Goal: Information Seeking & Learning: Learn about a topic

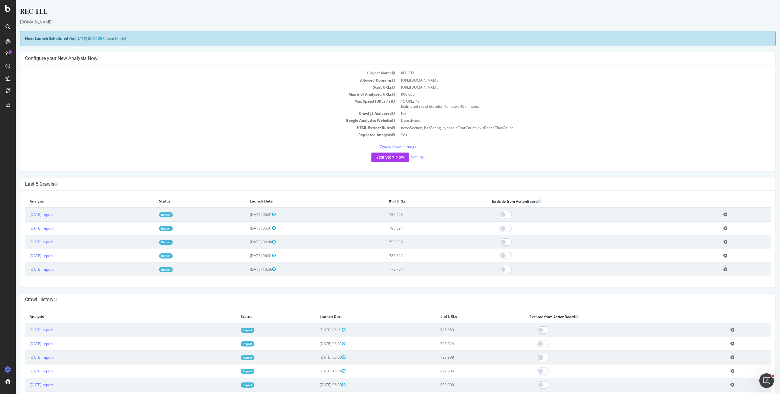
click at [173, 230] on link "Report" at bounding box center [166, 228] width 14 height 5
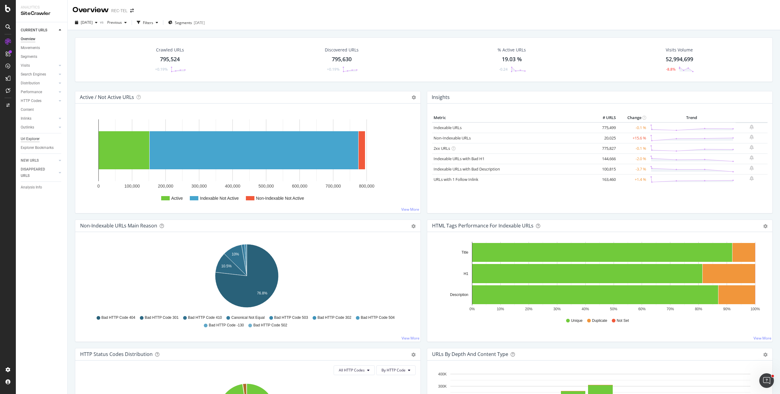
click at [35, 139] on div "Url Explorer" at bounding box center [30, 139] width 19 height 6
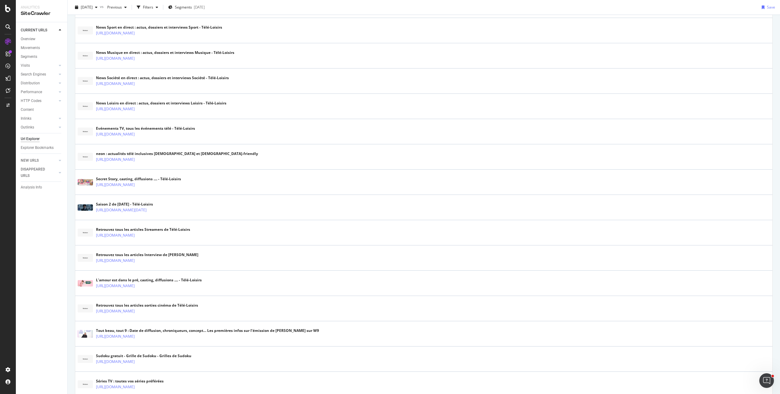
scroll to position [1072, 0]
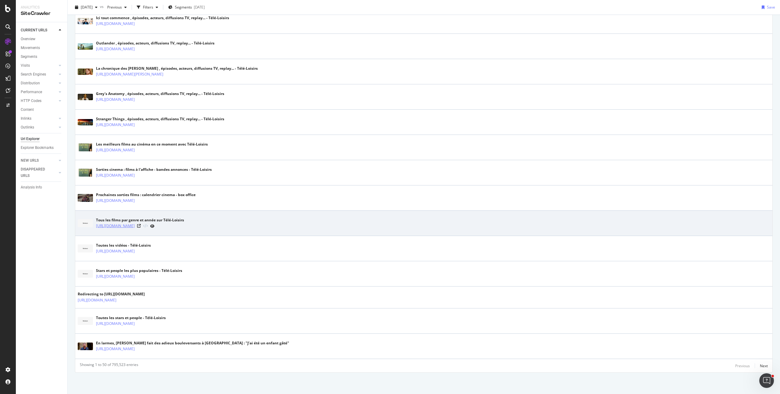
click at [135, 227] on link "https://www.programme-tv.net/cinema/tous-les-films/" at bounding box center [115, 226] width 39 height 6
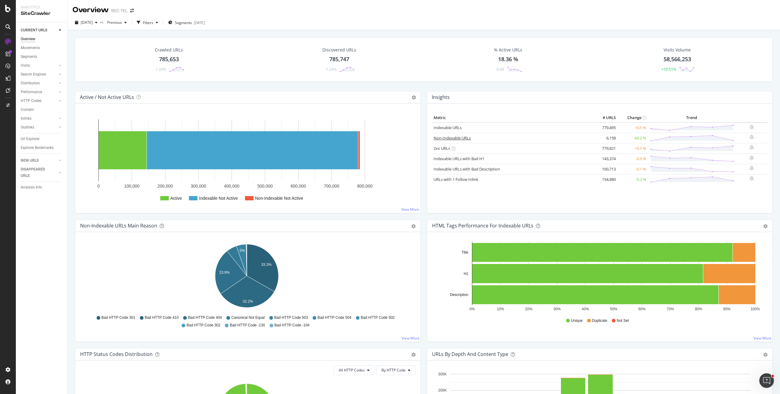
click at [448, 139] on link "Non-Indexable URLs" at bounding box center [451, 137] width 37 height 5
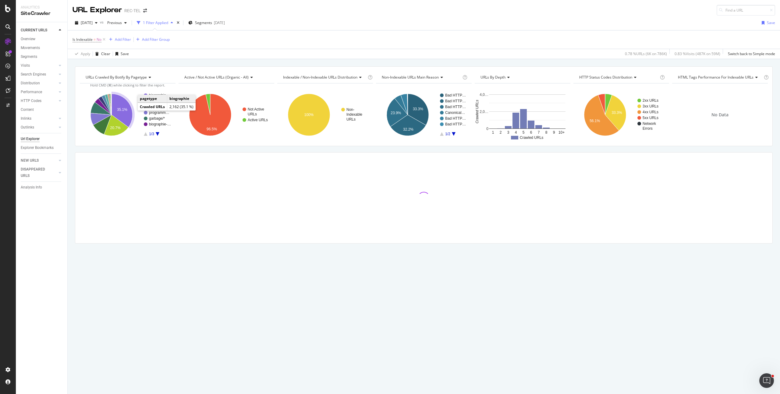
click at [122, 111] on icon "A chart." at bounding box center [121, 110] width 21 height 33
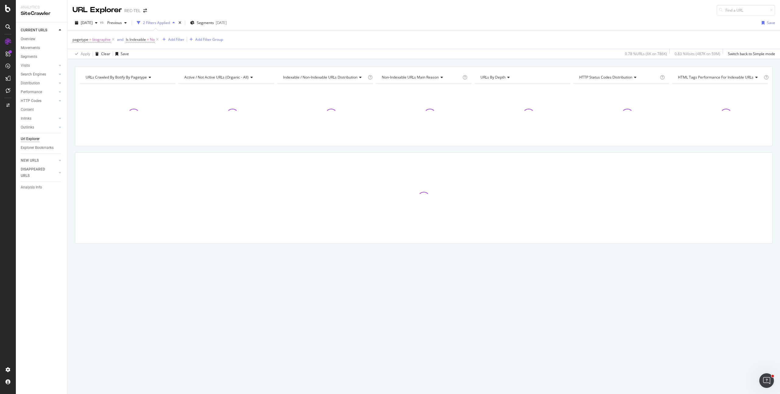
click at [122, 111] on div at bounding box center [128, 114] width 96 height 53
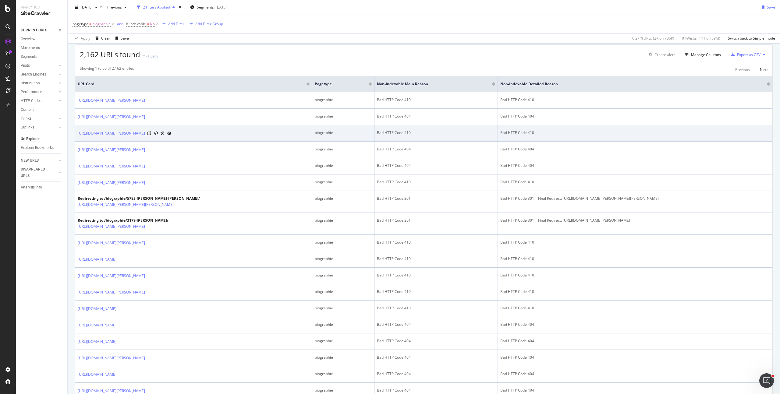
scroll to position [171, 0]
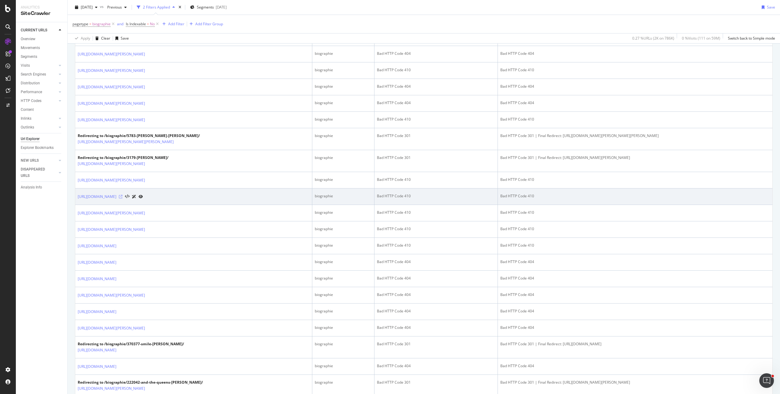
click at [122, 197] on icon at bounding box center [121, 197] width 4 height 4
click at [116, 195] on link "https://www.programme-tv.net/biographie/429215-lavoine-yasmine/" at bounding box center [97, 197] width 39 height 6
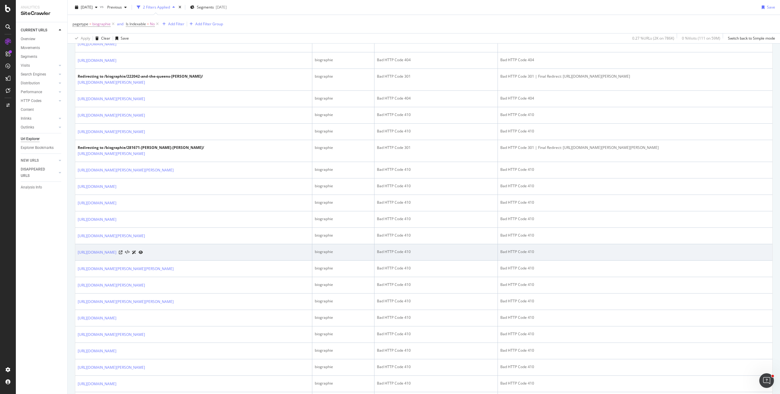
scroll to position [570, 0]
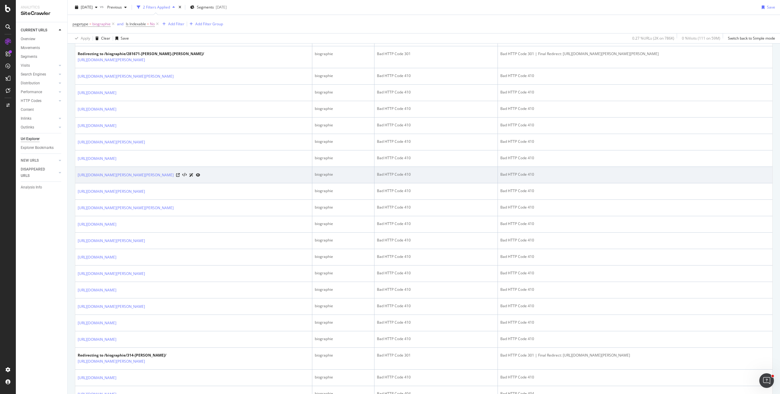
click at [200, 176] on div at bounding box center [188, 175] width 24 height 6
click at [174, 173] on link "https://www.programme-tv.net/biographie/2614606-ferrand-prevot-pauline/" at bounding box center [126, 175] width 96 height 6
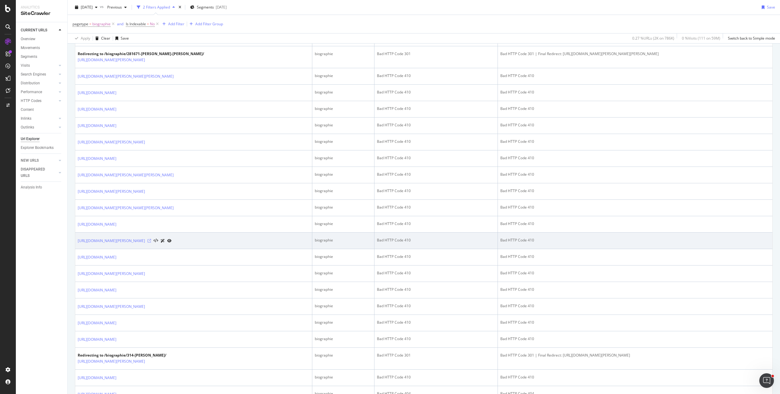
click at [151, 240] on icon at bounding box center [149, 241] width 4 height 4
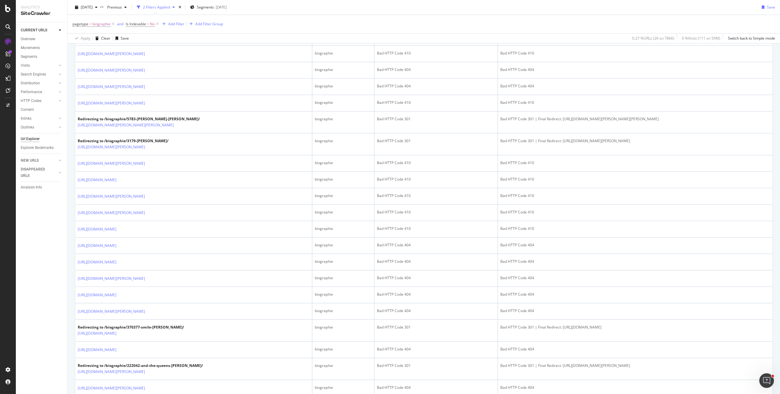
scroll to position [0, 0]
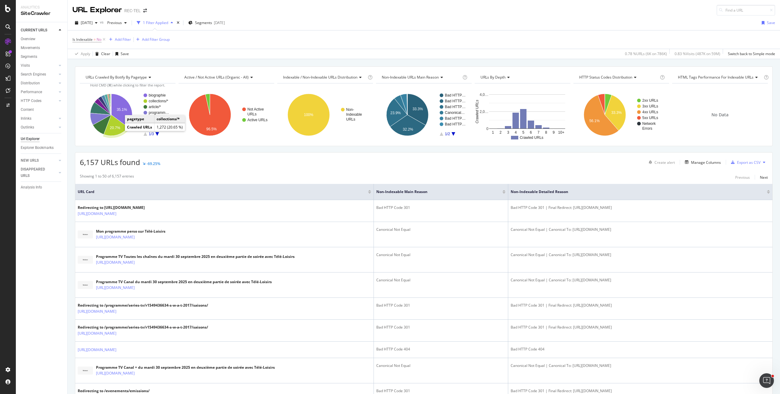
click at [117, 125] on icon "A chart." at bounding box center [116, 125] width 24 height 21
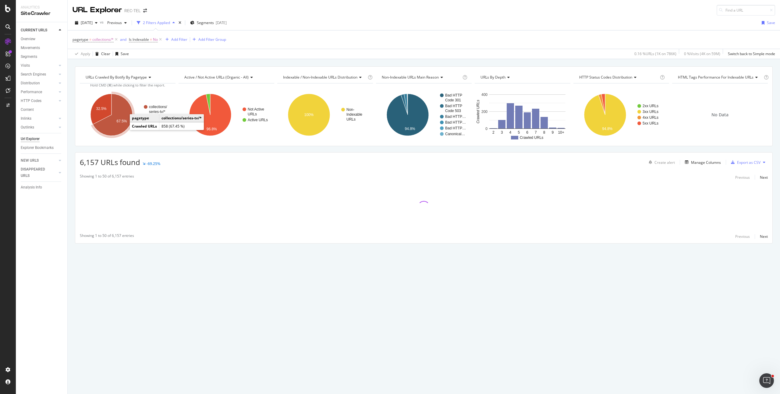
click at [124, 129] on icon "A chart." at bounding box center [113, 115] width 40 height 42
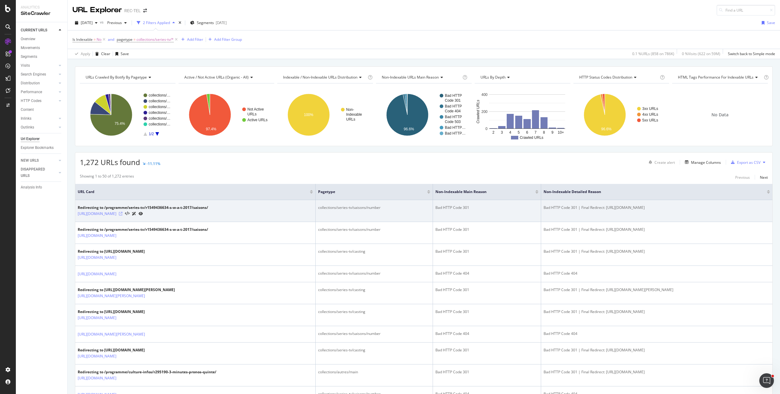
click at [122, 213] on icon at bounding box center [121, 214] width 4 height 4
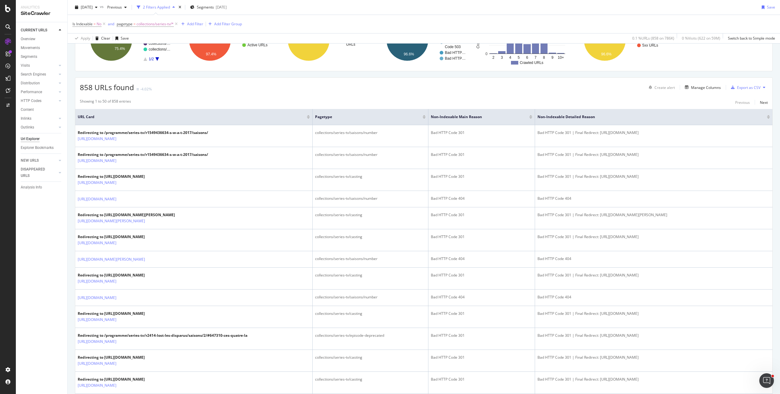
scroll to position [106, 0]
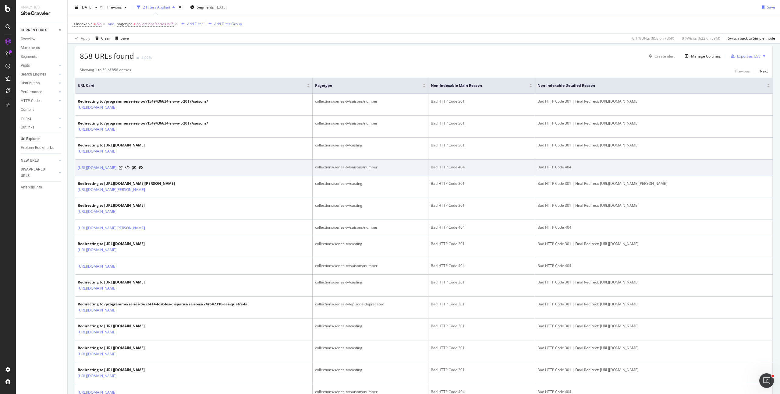
click at [143, 168] on div at bounding box center [131, 167] width 24 height 6
click at [122, 168] on icon at bounding box center [121, 168] width 4 height 4
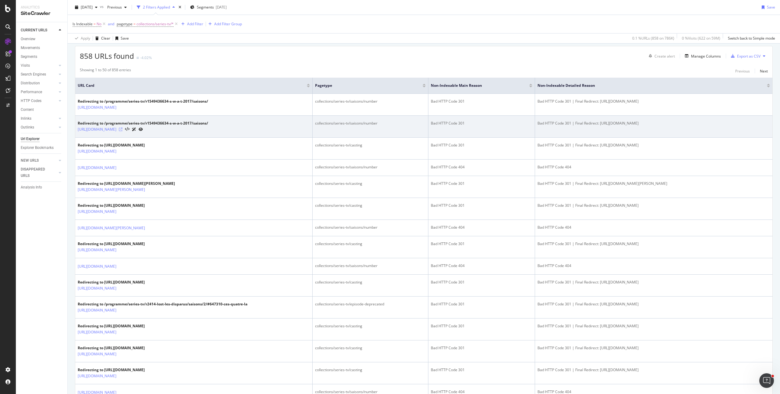
click at [122, 129] on icon at bounding box center [121, 130] width 4 height 4
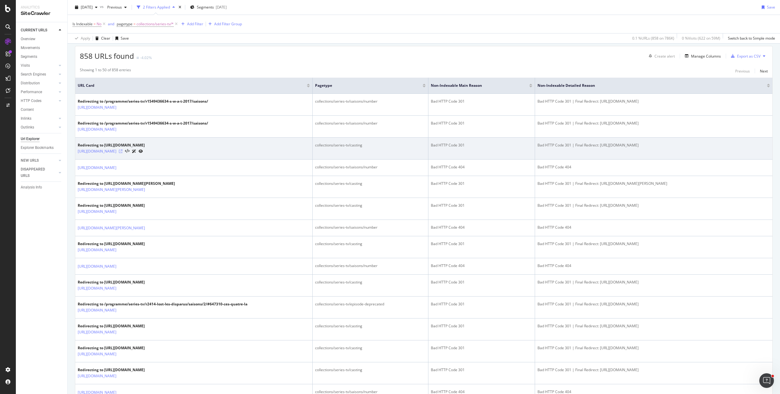
click at [122, 150] on icon at bounding box center [121, 152] width 4 height 4
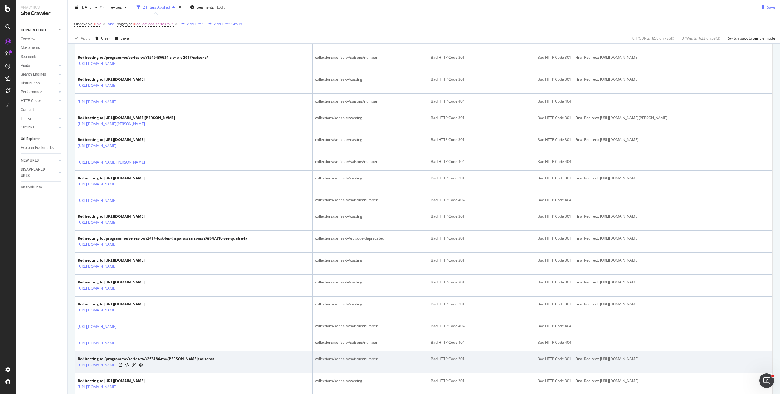
scroll to position [266, 0]
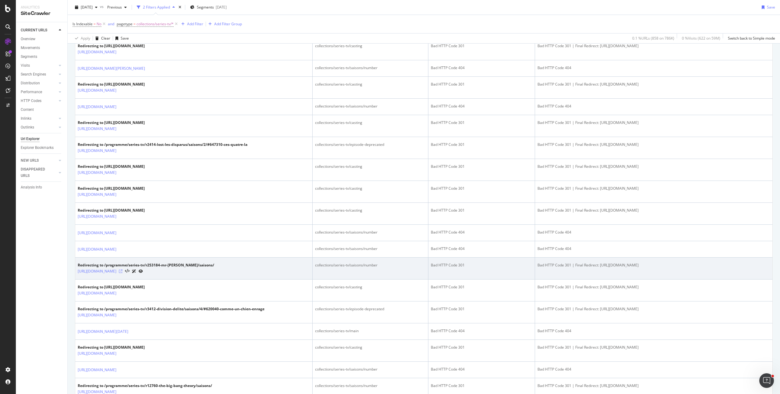
click at [122, 271] on icon at bounding box center [121, 272] width 4 height 4
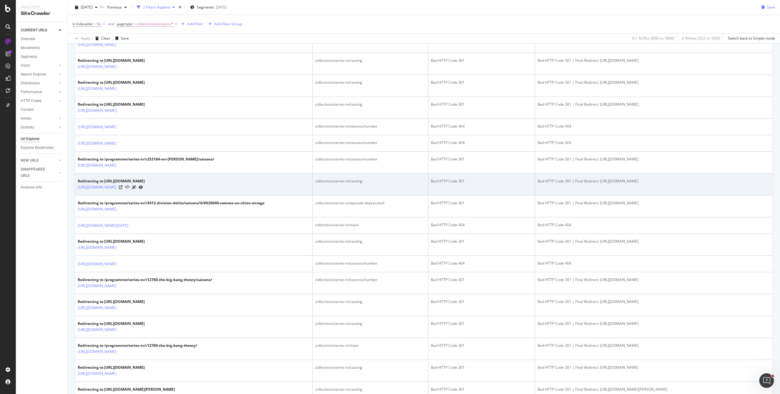
scroll to position [435, 0]
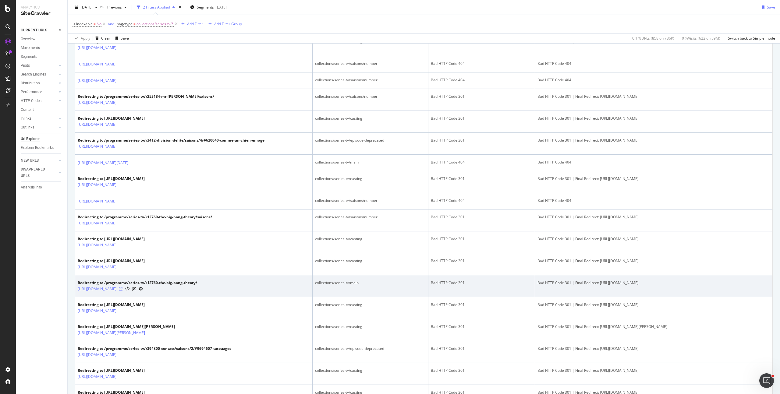
click at [122, 289] on icon at bounding box center [121, 289] width 4 height 4
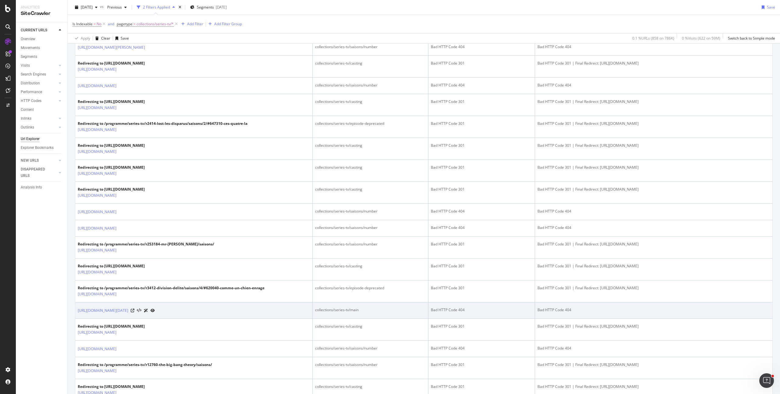
scroll to position [283, 0]
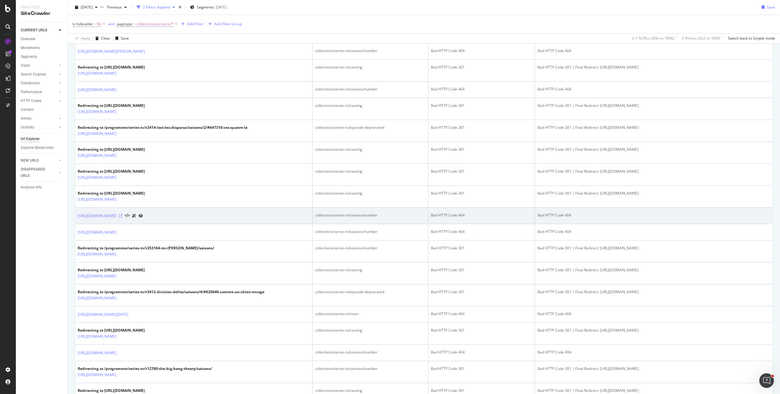
click at [122, 217] on icon at bounding box center [121, 216] width 4 height 4
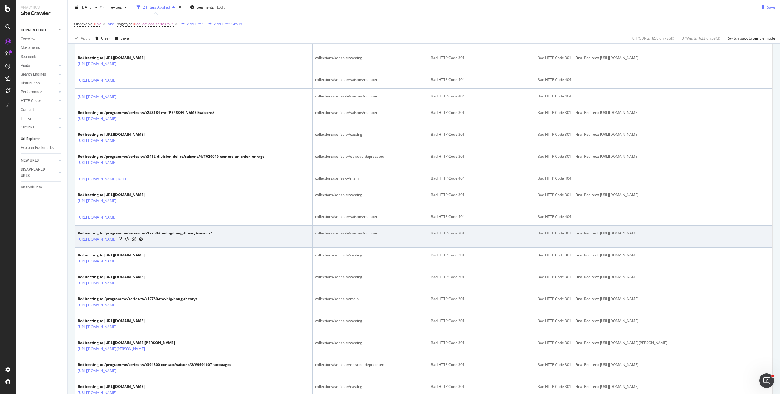
scroll to position [584, 0]
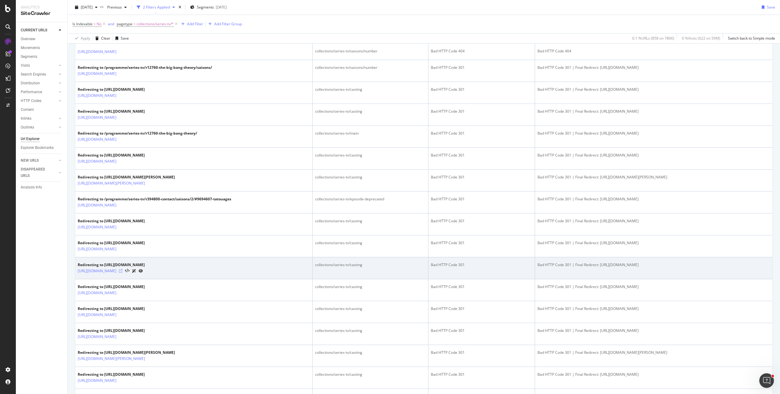
click at [122, 271] on icon at bounding box center [121, 271] width 4 height 4
click at [116, 273] on link "https://www.programme-tv.net/programme/series-tv/r420208-yetili/casting/" at bounding box center [97, 271] width 39 height 6
click at [116, 269] on link "https://www.programme-tv.net/programme/series-tv/r420208-yetili/casting/" at bounding box center [97, 271] width 39 height 6
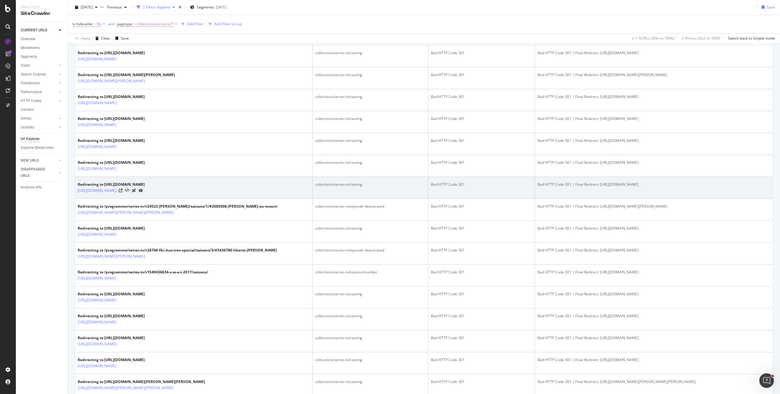
scroll to position [893, 0]
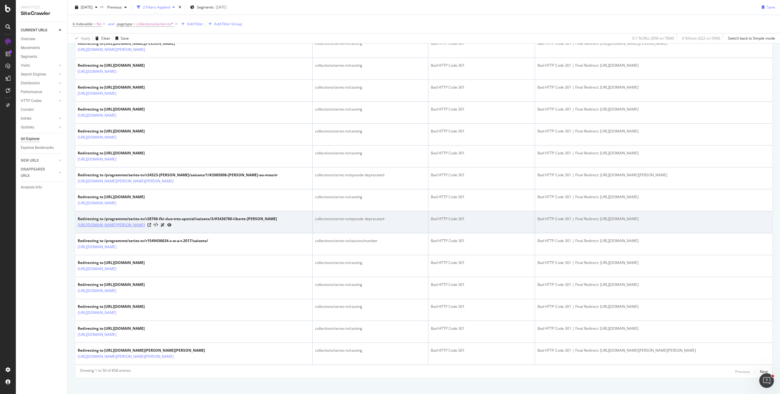
click at [145, 225] on link "https://www.programme-tv.net/programme/series-tv/r28706-fbi-duo-tres-special/34…" at bounding box center [111, 225] width 67 height 6
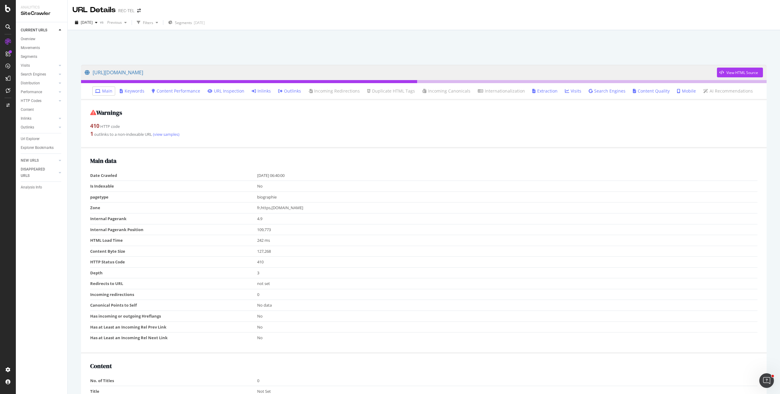
click at [271, 91] on link "Inlinks" at bounding box center [261, 91] width 19 height 6
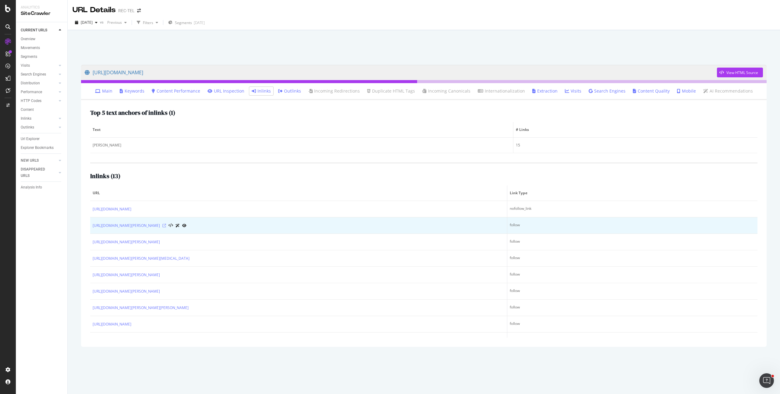
click at [166, 226] on icon at bounding box center [164, 226] width 4 height 4
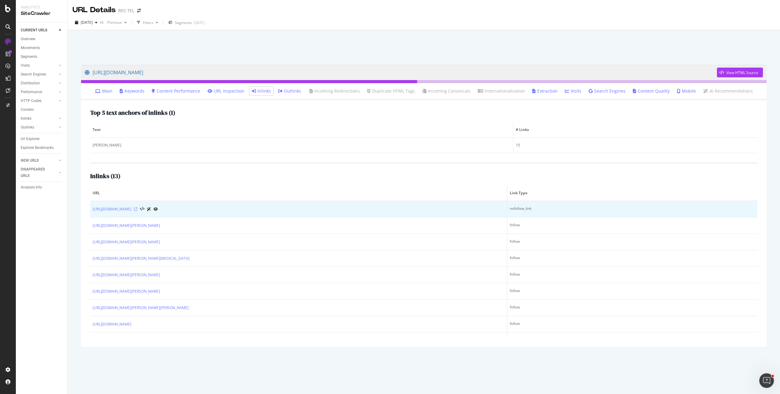
click at [137, 210] on icon at bounding box center [136, 209] width 4 height 4
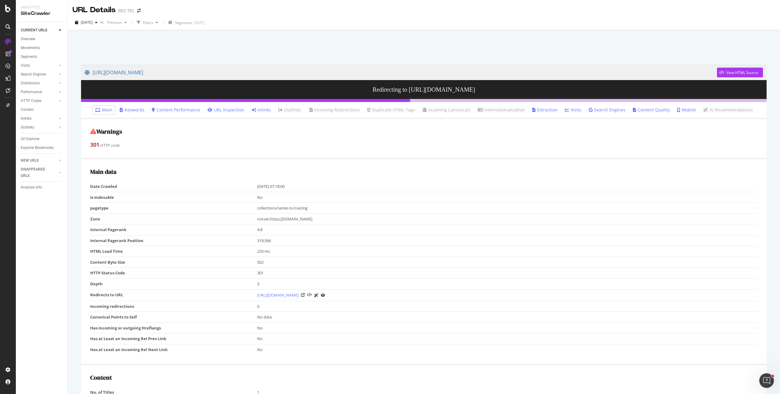
click at [256, 111] on icon at bounding box center [254, 110] width 4 height 4
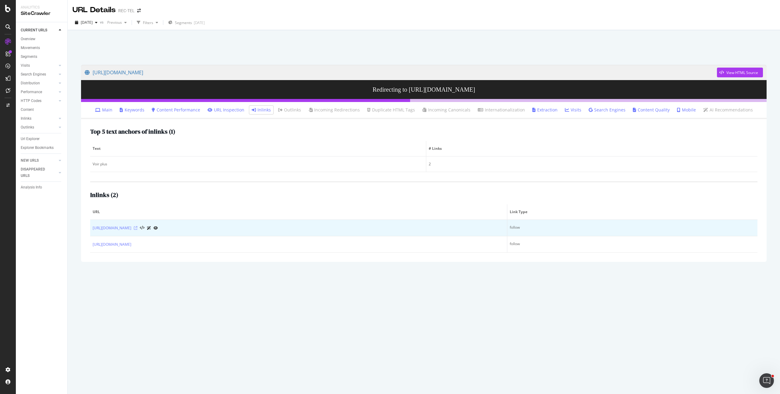
click at [137, 226] on icon at bounding box center [136, 228] width 4 height 4
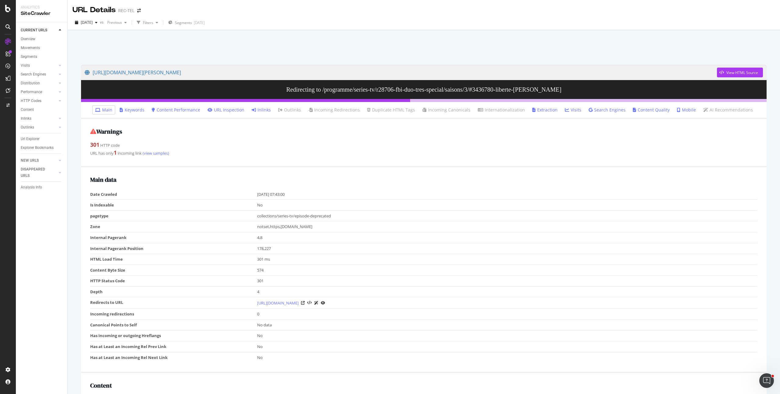
click at [266, 111] on link "Inlinks" at bounding box center [261, 110] width 19 height 6
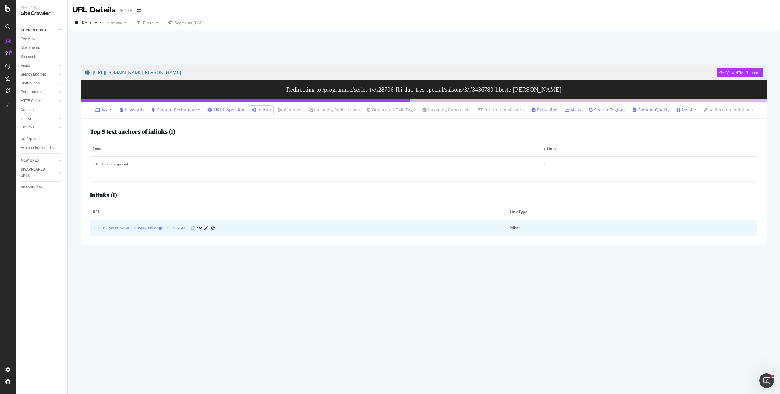
click at [195, 228] on icon at bounding box center [193, 228] width 4 height 4
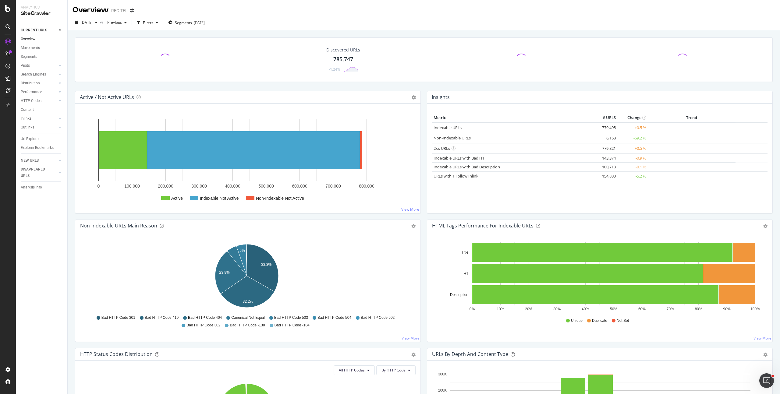
click at [455, 139] on link "Non-Indexable URLs" at bounding box center [451, 137] width 37 height 5
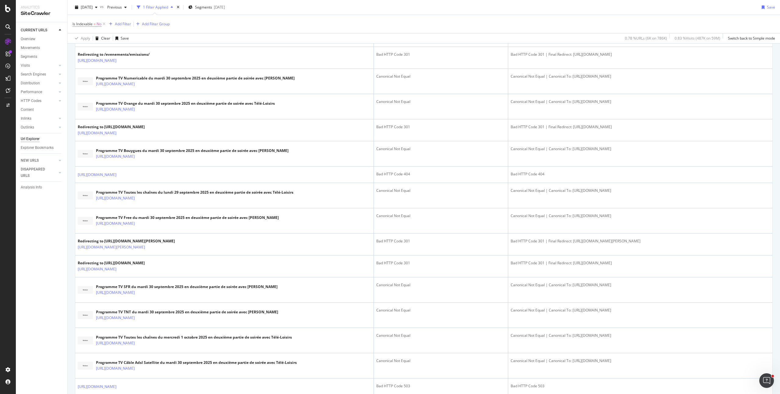
scroll to position [399, 0]
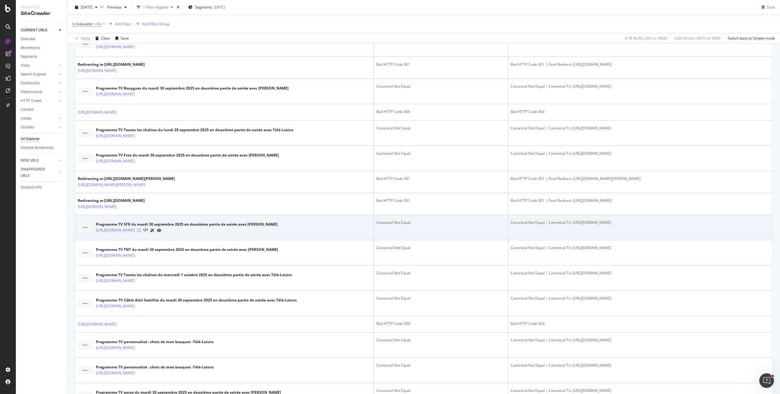
click at [141, 231] on icon at bounding box center [139, 230] width 4 height 4
